Goal: Task Accomplishment & Management: Use online tool/utility

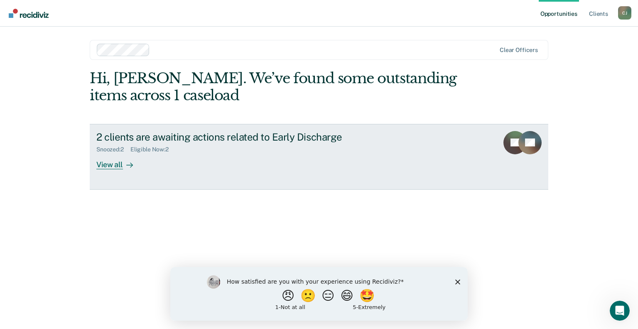
click at [119, 162] on div "View all" at bounding box center [119, 161] width 47 height 16
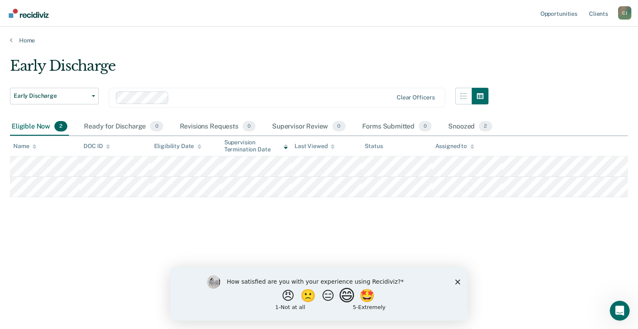
click at [348, 296] on button "😄" at bounding box center [348, 295] width 20 height 17
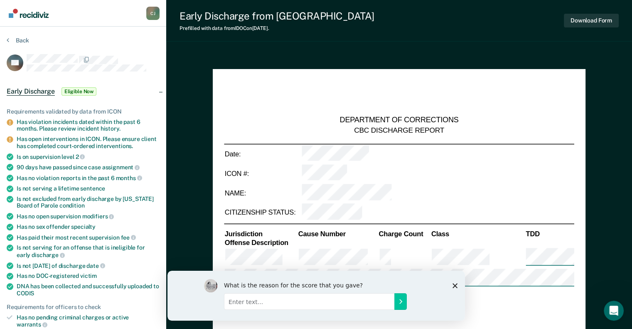
type textarea "x"
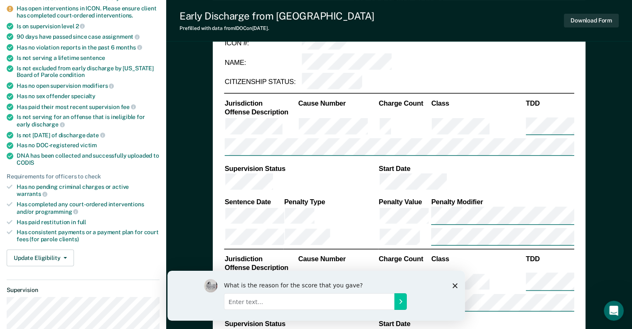
scroll to position [135, 0]
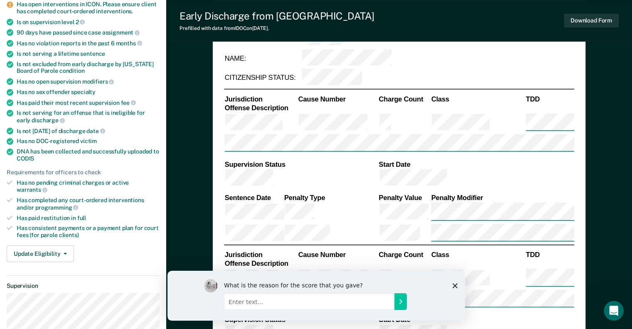
click at [366, 303] on input "Enter text..." at bounding box center [309, 301] width 170 height 17
type input "works well; does pull up people that are not eligible"
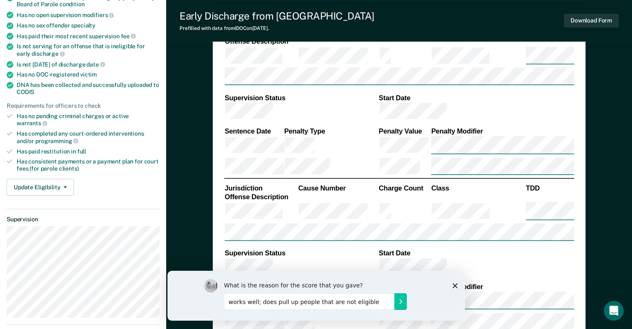
scroll to position [218, 0]
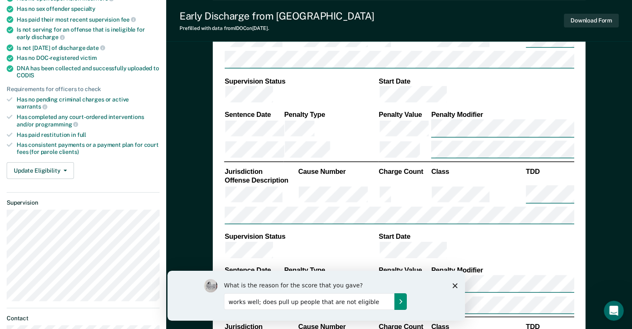
click at [398, 302] on icon "Submit your response" at bounding box center [400, 301] width 7 height 7
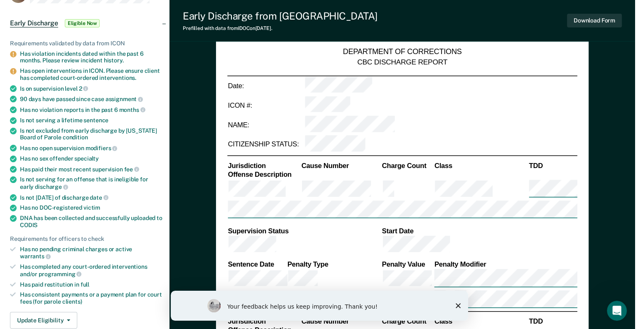
scroll to position [0, 0]
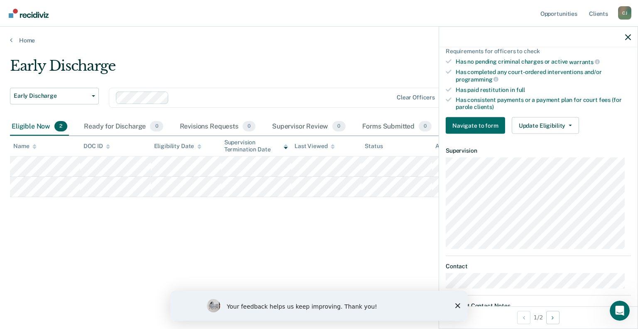
scroll to position [234, 0]
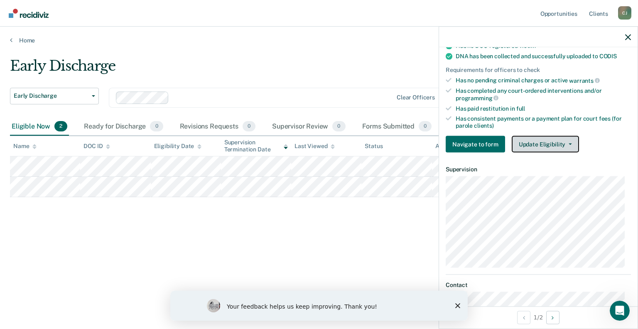
click at [537, 143] on button "Update Eligibility" at bounding box center [545, 144] width 67 height 17
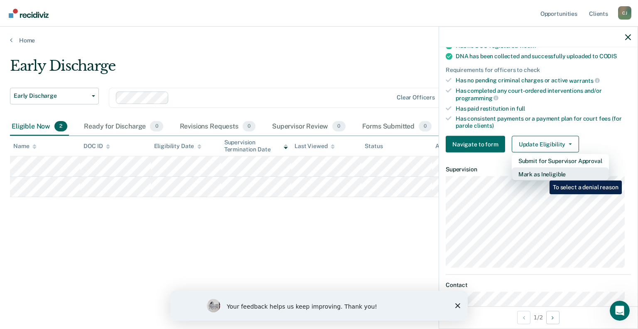
click at [543, 174] on button "Mark as Ineligible" at bounding box center [560, 173] width 97 height 13
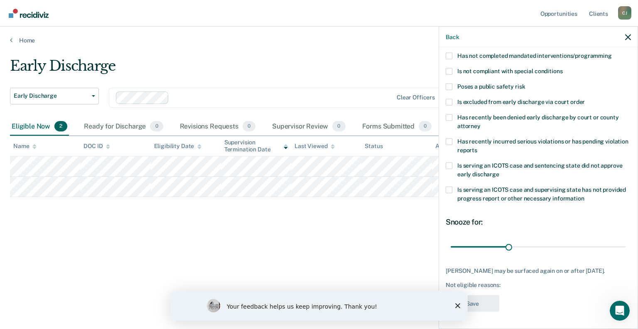
scroll to position [95, 0]
drag, startPoint x: 506, startPoint y: 241, endPoint x: 535, endPoint y: 245, distance: 29.4
type input "45"
click at [535, 245] on input "range" at bounding box center [538, 246] width 175 height 15
click at [457, 307] on icon "Close survey" at bounding box center [457, 305] width 5 height 5
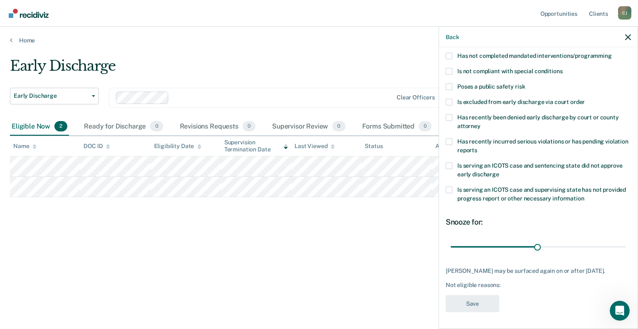
click at [605, 277] on div "[PERSON_NAME] may be surfaced again on or after [DATE]. Not eligible reasons:" at bounding box center [538, 277] width 185 height 21
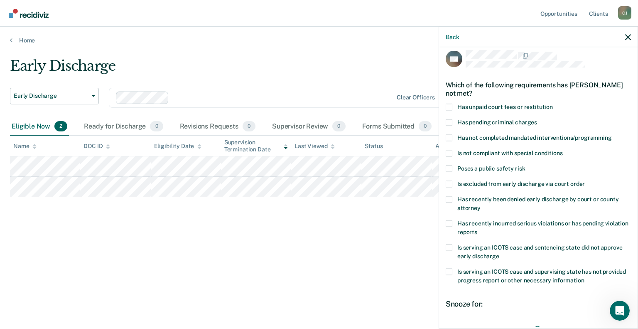
scroll to position [0, 0]
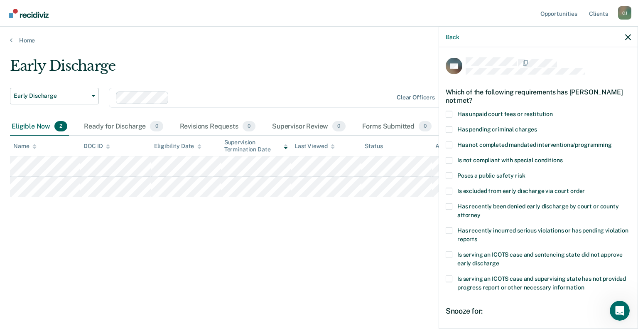
click at [447, 148] on label "Has not completed mandated interventions/programming" at bounding box center [538, 145] width 185 height 9
click at [612, 141] on input "Has not completed mandated interventions/programming" at bounding box center [612, 141] width 0 height 0
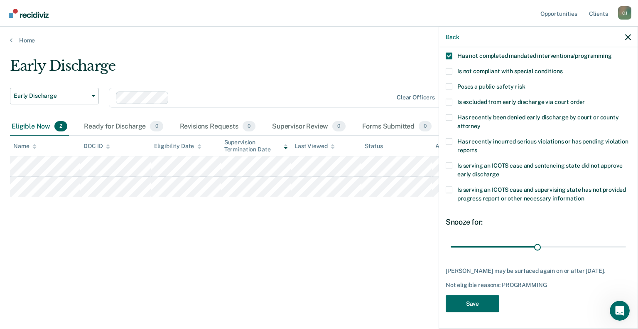
scroll to position [95, 0]
click at [475, 305] on button "Save" at bounding box center [473, 303] width 54 height 17
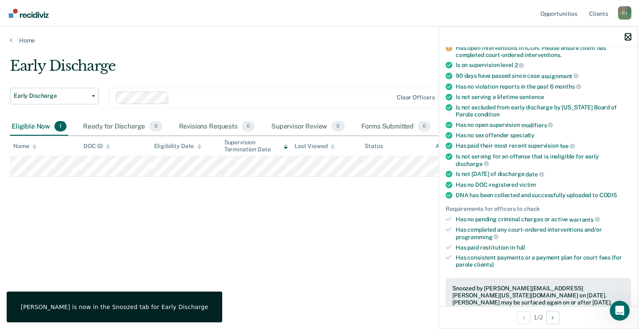
click at [629, 39] on icon "button" at bounding box center [628, 37] width 6 height 6
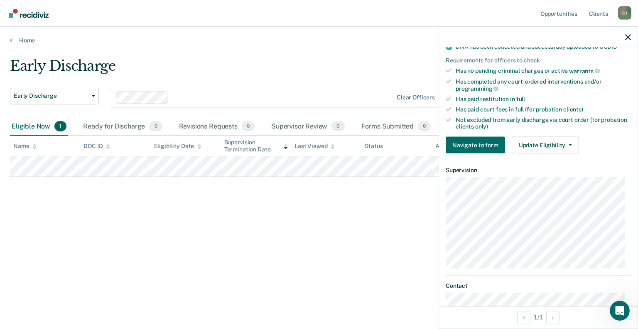
scroll to position [229, 0]
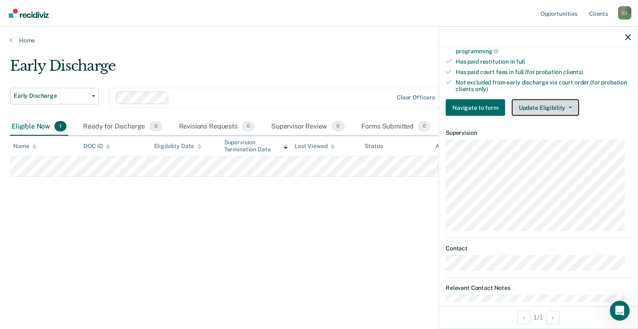
click at [552, 108] on button "Update Eligibility" at bounding box center [545, 107] width 67 height 17
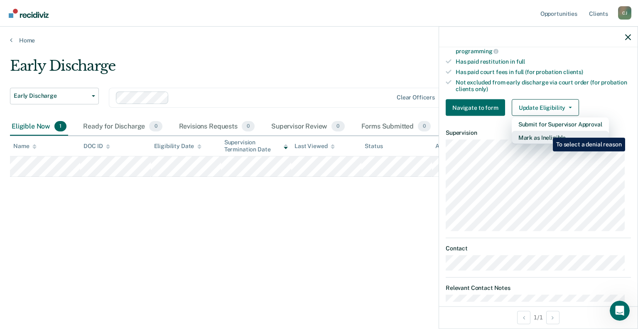
click at [547, 131] on button "Mark as Ineligible" at bounding box center [560, 137] width 97 height 13
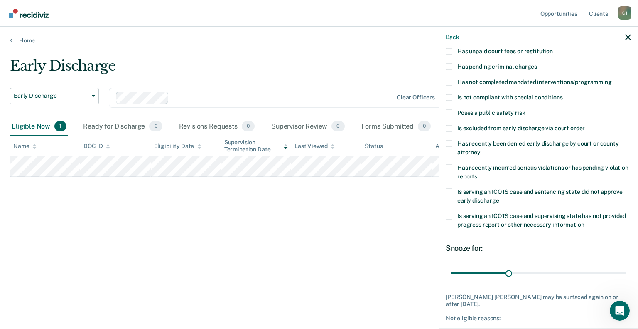
scroll to position [0, 0]
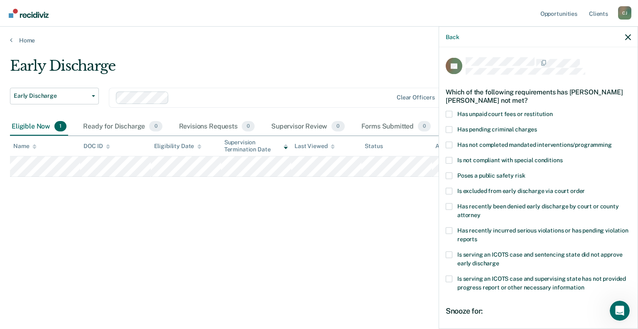
click at [448, 128] on span at bounding box center [449, 129] width 7 height 7
click at [537, 126] on input "Has pending criminal charges" at bounding box center [537, 126] width 0 height 0
click at [449, 127] on span at bounding box center [449, 129] width 7 height 7
click at [537, 126] on input "Has pending criminal charges" at bounding box center [537, 126] width 0 height 0
click at [450, 141] on span at bounding box center [449, 144] width 7 height 7
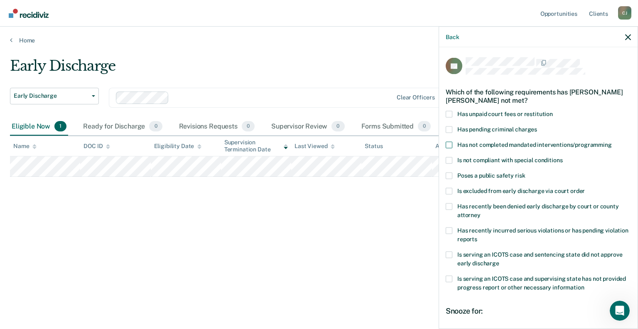
click at [612, 141] on input "Has not completed mandated interventions/programming" at bounding box center [612, 141] width 0 height 0
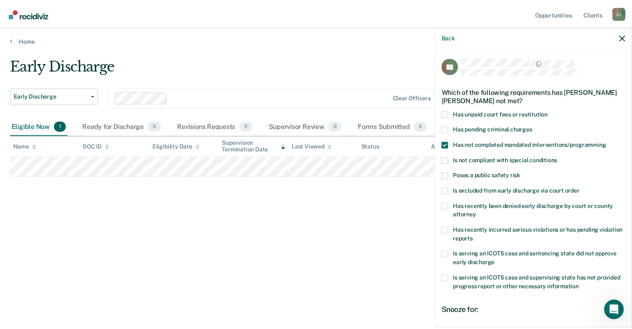
scroll to position [95, 0]
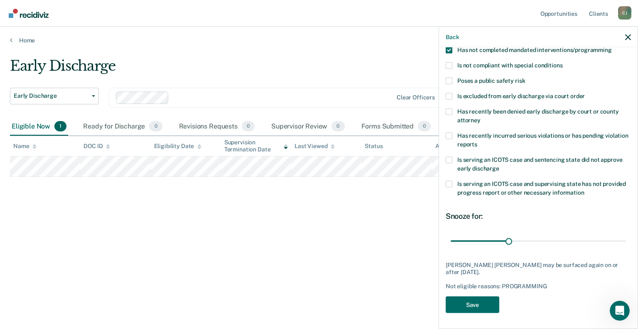
click at [499, 302] on div "LB Which of the following requirements has [PERSON_NAME] [PERSON_NAME] not met?…" at bounding box center [538, 140] width 185 height 355
click at [478, 299] on button "Save" at bounding box center [473, 304] width 54 height 17
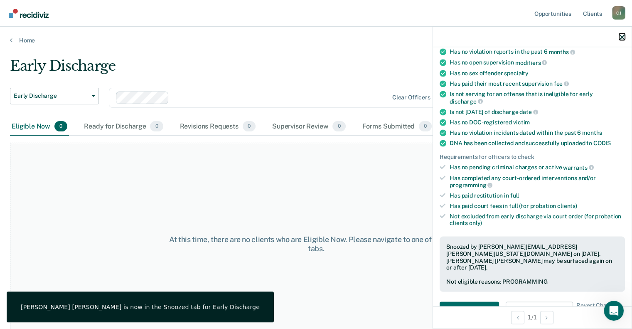
click at [623, 34] on icon "button" at bounding box center [622, 37] width 6 height 6
